Goal: Information Seeking & Learning: Learn about a topic

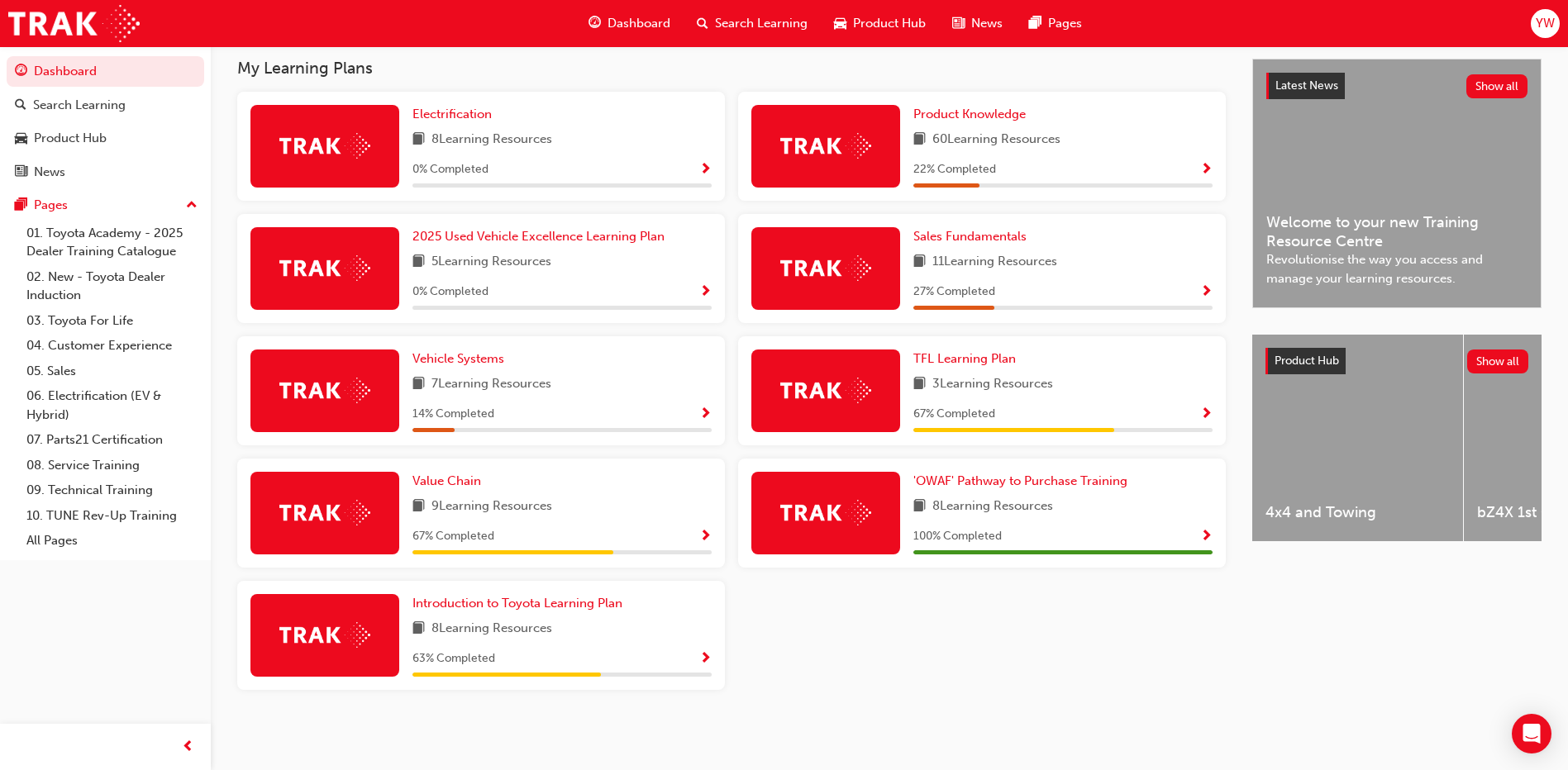
scroll to position [369, 0]
drag, startPoint x: 462, startPoint y: 344, endPoint x: 449, endPoint y: 358, distance: 19.1
click at [462, 344] on div "Vehicle Systems 7 Learning Resources 14 % Completed" at bounding box center [481, 390] width 488 height 109
click at [446, 363] on span "Vehicle Systems" at bounding box center [458, 358] width 92 height 15
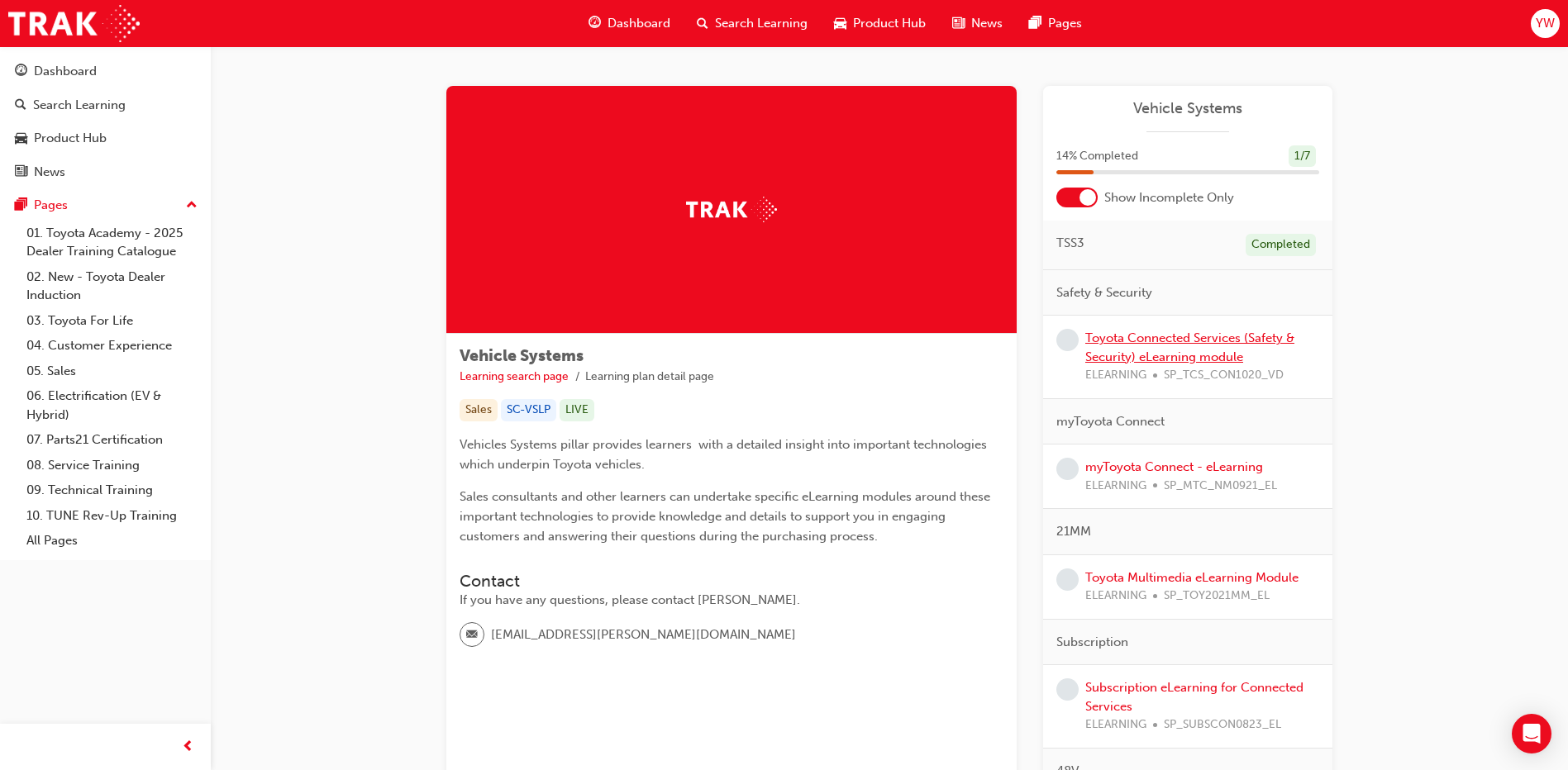
click at [1218, 339] on link "Toyota Connected Services (Safety & Security) eLearning module" at bounding box center [1190, 347] width 209 height 34
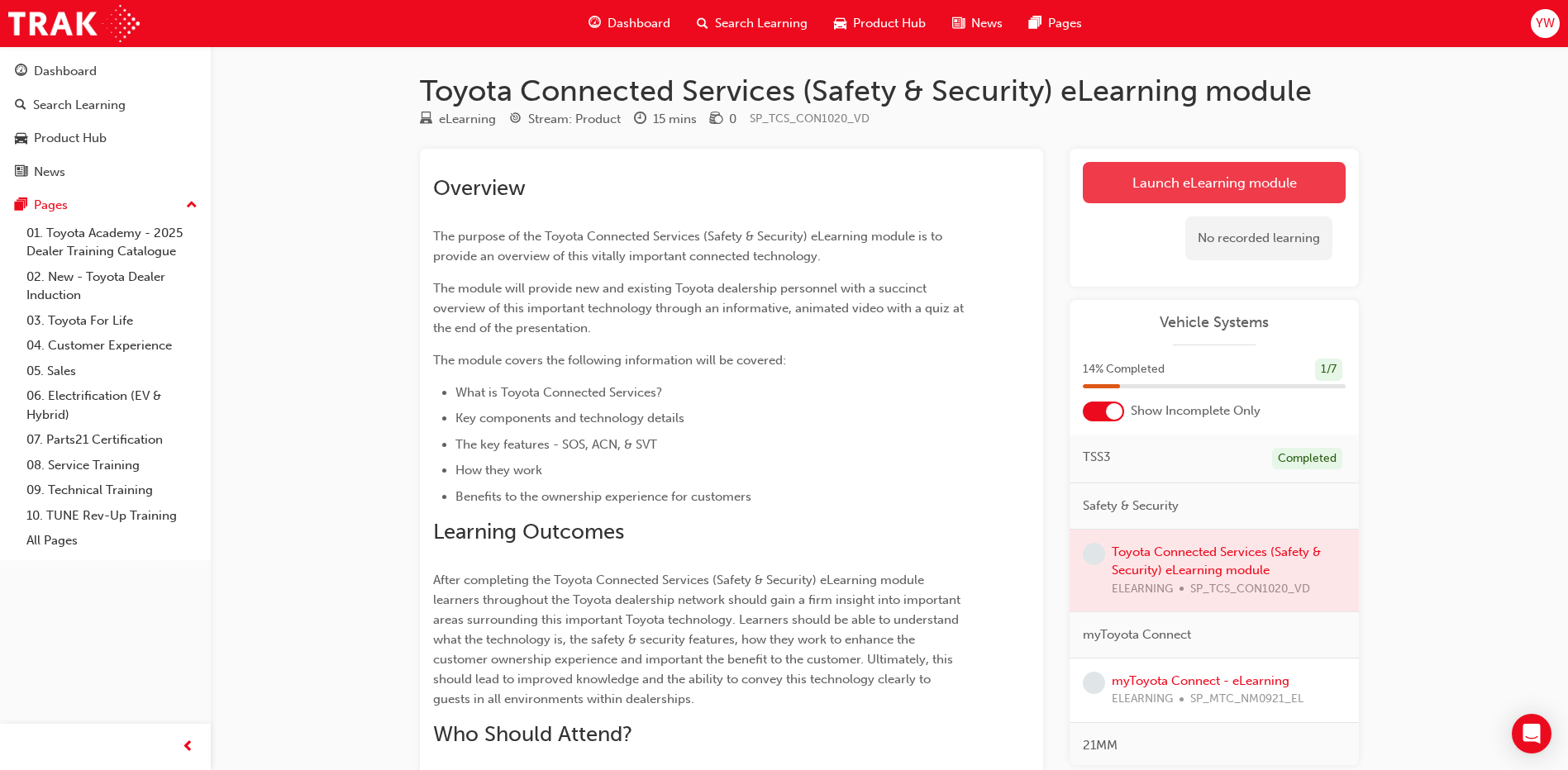
click at [1177, 170] on link "Launch eLearning module" at bounding box center [1215, 182] width 263 height 41
